Goal: Navigation & Orientation: Find specific page/section

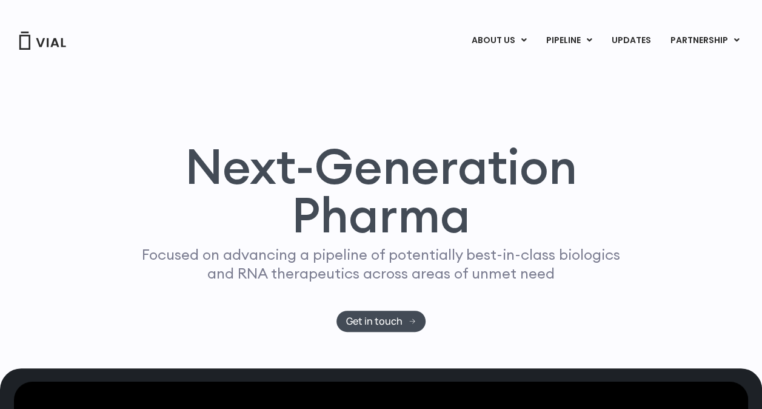
click at [520, 143] on h1 "Next-Generation Pharma" at bounding box center [381, 190] width 525 height 97
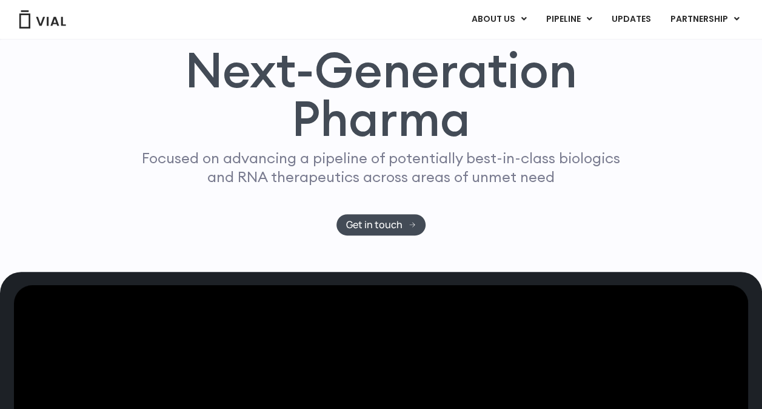
scroll to position [96, 0]
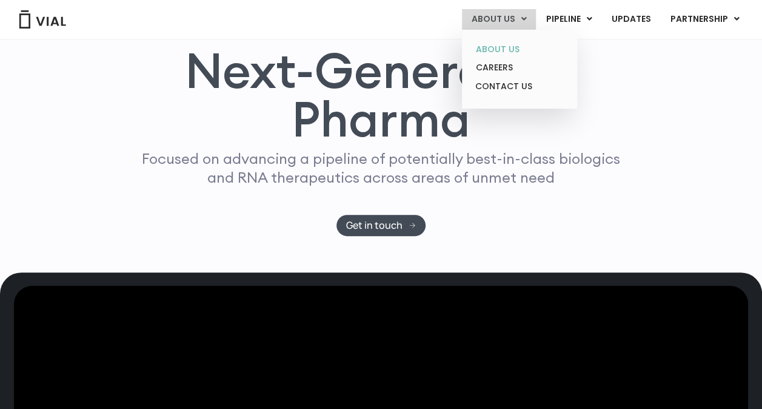
click at [517, 52] on link "ABOUT US" at bounding box center [519, 49] width 106 height 19
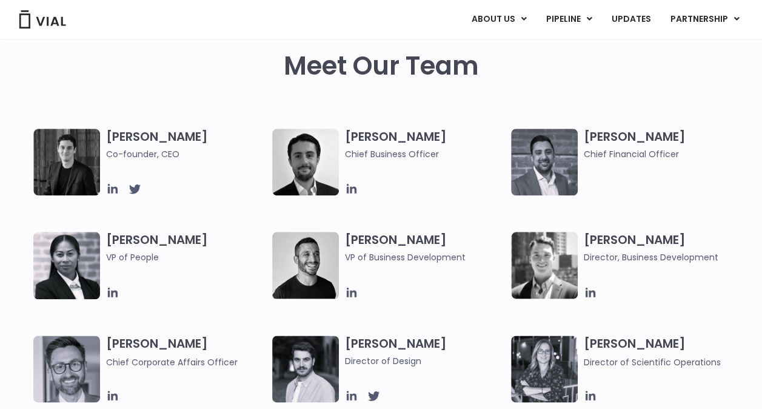
scroll to position [532, 0]
click at [126, 142] on h3 "Simon Burns Co-founder, CEO" at bounding box center [186, 145] width 160 height 32
click at [76, 155] on img at bounding box center [66, 162] width 67 height 67
click at [113, 193] on icon at bounding box center [113, 189] width 10 height 10
click at [352, 191] on icon at bounding box center [351, 188] width 13 height 13
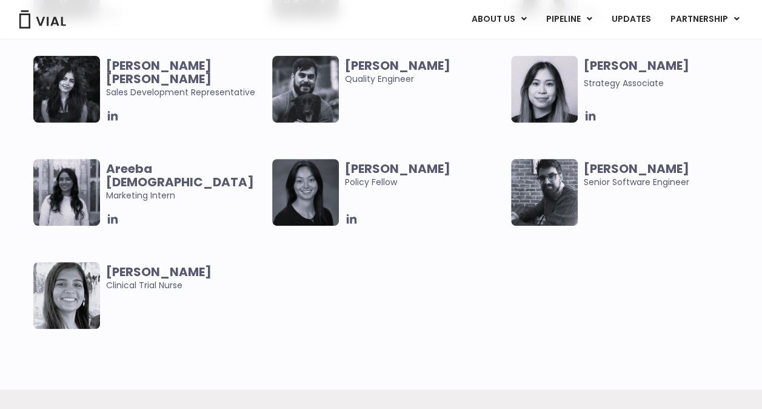
scroll to position [2461, 0]
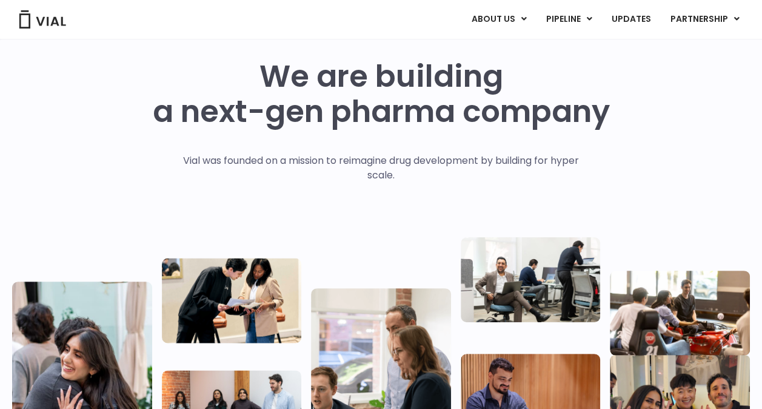
scroll to position [2461, 0]
